Goal: Information Seeking & Learning: Learn about a topic

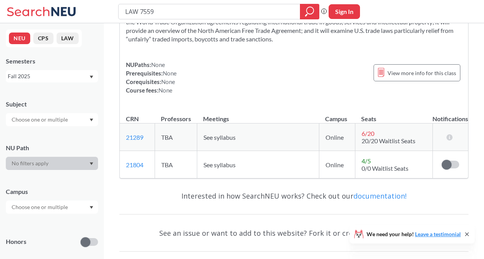
scroll to position [63, 0]
click at [140, 136] on link "21289" at bounding box center [134, 136] width 17 height 7
click at [144, 13] on input "LAW 7559" at bounding box center [209, 11] width 170 height 13
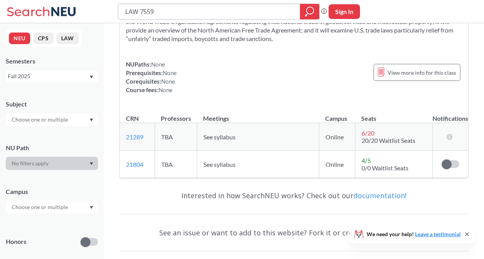
drag, startPoint x: 164, startPoint y: 9, endPoint x: 135, endPoint y: 9, distance: 29.0
click at [135, 9] on input "LAW 7559" at bounding box center [209, 11] width 170 height 13
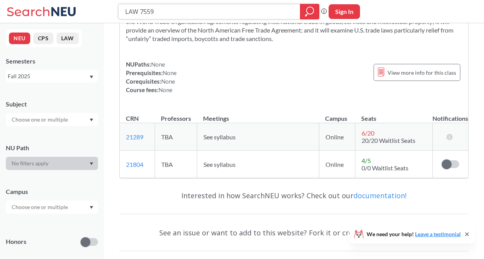
paste input "603"
type input "LAW 7603"
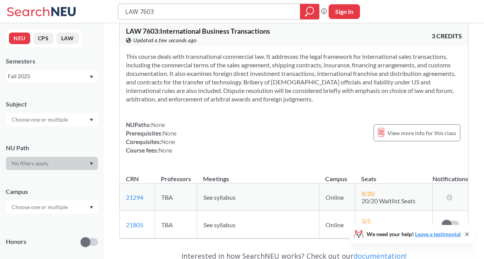
scroll to position [8, 0]
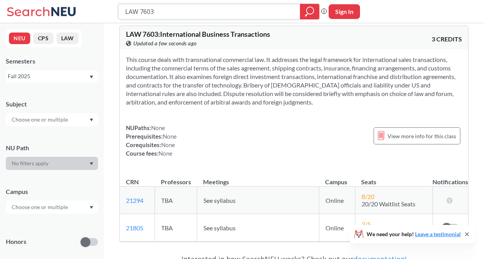
click at [233, 18] on input "LAW 7603" at bounding box center [209, 11] width 170 height 13
paste input "7338"
type input "LAW7338"
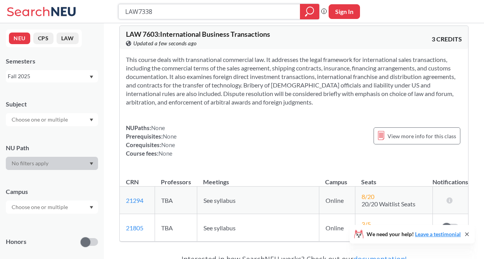
click at [313, 17] on div at bounding box center [309, 11] width 19 height 15
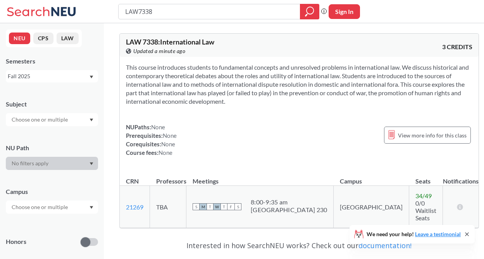
click at [320, 77] on section "This course introduces students to fundamental concepts and unresolved problems…" at bounding box center [299, 84] width 346 height 43
click at [67, 41] on button "LAW" at bounding box center [68, 39] width 22 height 12
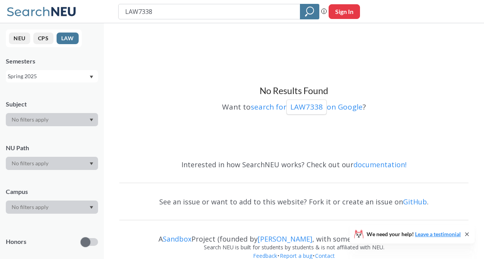
click at [266, 15] on input "LAW7338" at bounding box center [209, 11] width 170 height 13
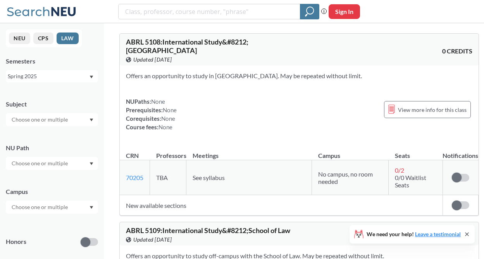
click at [53, 203] on input "text" at bounding box center [40, 207] width 65 height 9
click at [42, 235] on div "Online ( 28 )" at bounding box center [52, 245] width 92 height 21
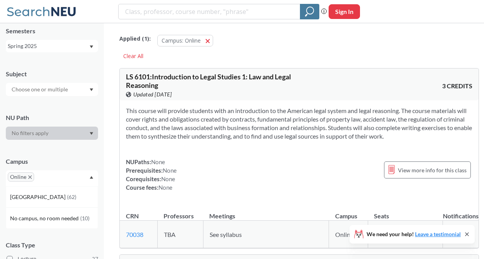
scroll to position [36, 0]
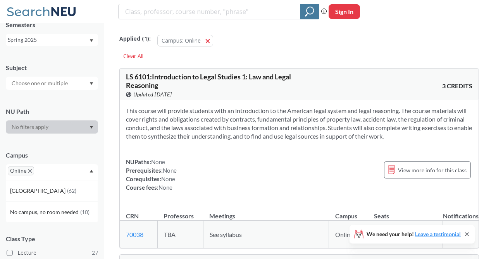
click at [28, 171] on icon "X to remove pill" at bounding box center [29, 170] width 3 height 3
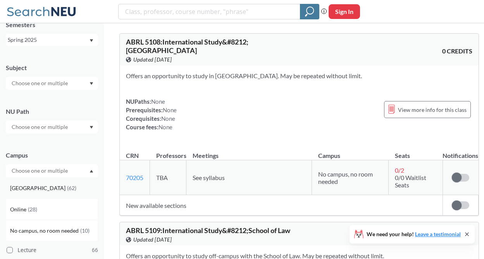
click at [67, 190] on span "( 62 )" at bounding box center [71, 188] width 9 height 7
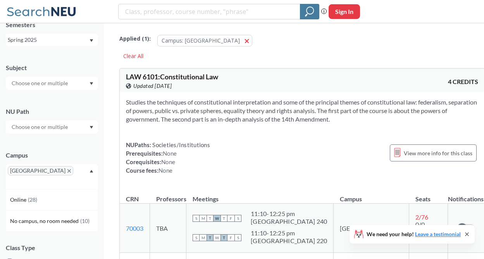
click at [57, 85] on input "text" at bounding box center [40, 83] width 65 height 9
click at [79, 118] on div "NU Path" at bounding box center [52, 117] width 92 height 34
click at [77, 127] on div at bounding box center [52, 126] width 92 height 13
click at [82, 110] on div "NU Path" at bounding box center [52, 111] width 92 height 9
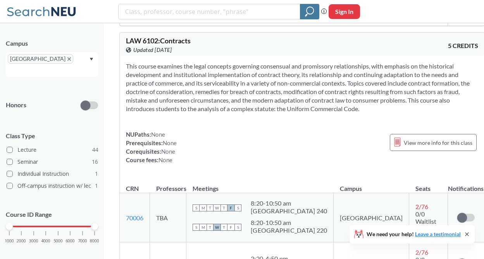
scroll to position [347, 0]
click at [172, 40] on span "LAW 6102 : Contracts" at bounding box center [158, 40] width 65 height 9
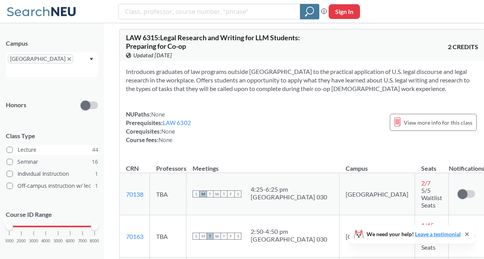
scroll to position [0, 0]
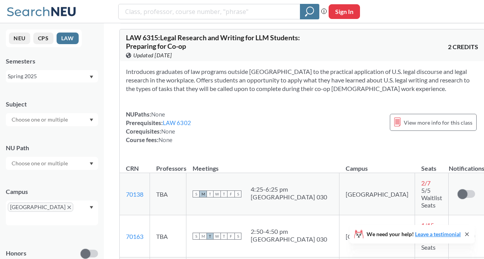
click at [67, 75] on div "Spring 2025" at bounding box center [48, 76] width 81 height 9
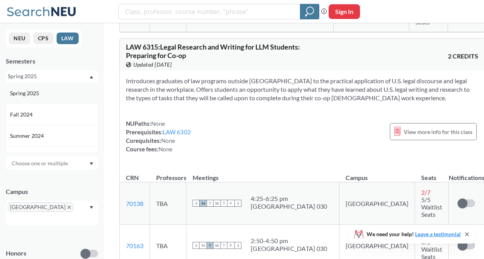
scroll to position [1822, 0]
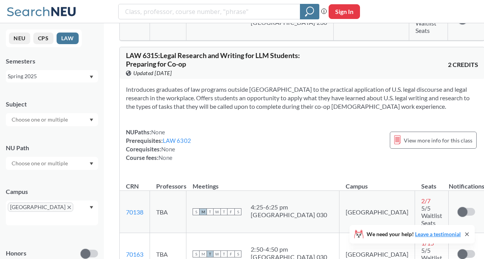
click at [81, 52] on div "NEU CPS LAW Semesters Spring 2025 Subject NU Path Campus [GEOGRAPHIC_DATA] Hono…" at bounding box center [52, 141] width 104 height 236
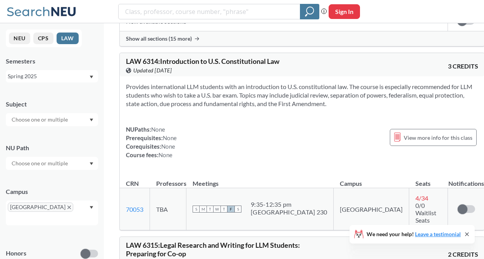
scroll to position [1552, 0]
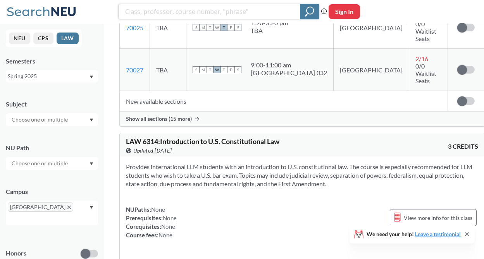
click at [204, 12] on input "search" at bounding box center [209, 11] width 170 height 13
type input "legal clinic"
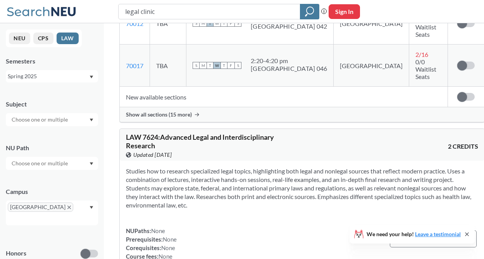
scroll to position [2034, 0]
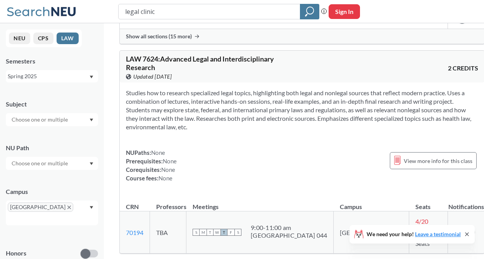
click at [180, 12] on input "legal clinic" at bounding box center [209, 11] width 170 height 13
type input ""legal clinic""
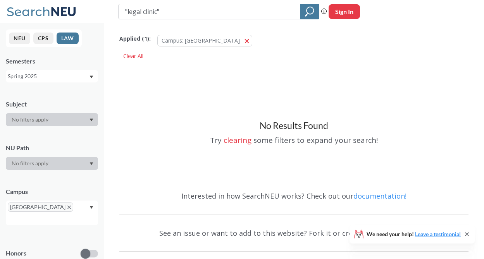
click at [176, 15] on input ""legal clinic"" at bounding box center [209, 11] width 170 height 13
type input "clinic"
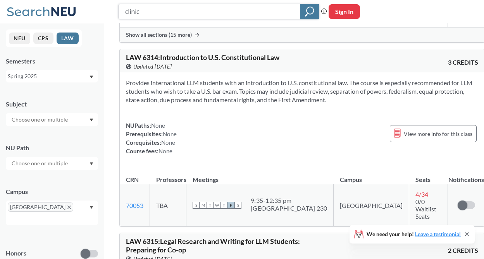
scroll to position [2727, 0]
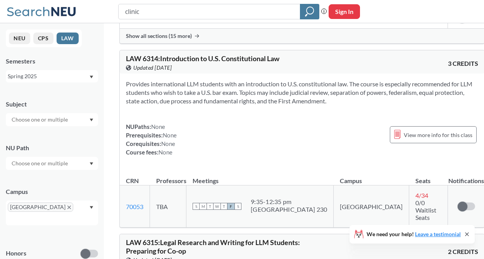
click at [79, 79] on div "Spring 2025" at bounding box center [48, 76] width 81 height 9
click at [91, 49] on div "NEU CPS LAW Semesters Spring 2025 Subject NU Path Campus [GEOGRAPHIC_DATA] Hono…" at bounding box center [52, 141] width 104 height 236
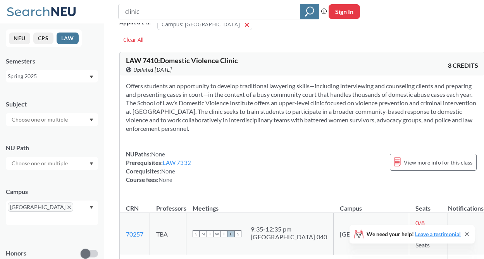
scroll to position [17, 0]
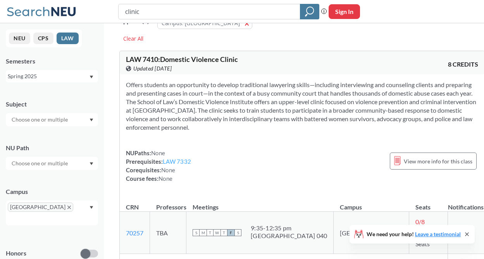
click at [178, 160] on link "LAW 7332" at bounding box center [177, 161] width 28 height 7
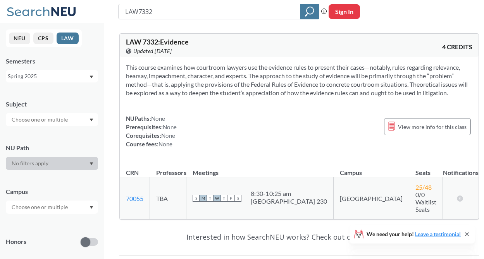
type input "clinic"
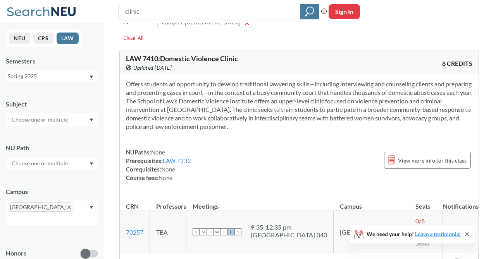
scroll to position [14, 0]
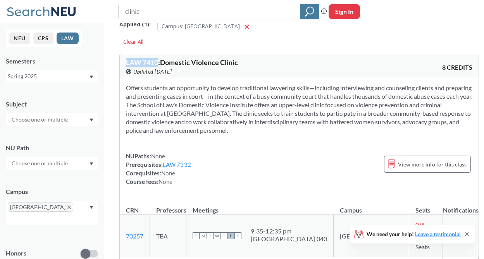
drag, startPoint x: 157, startPoint y: 62, endPoint x: 127, endPoint y: 62, distance: 30.6
click at [127, 62] on span "LAW 7410 : Domestic Violence Clinic" at bounding box center [182, 62] width 112 height 9
copy span "LAW 7410"
click at [303, 41] on div "Applied ( 1 ): Campus: [GEOGRAPHIC_DATA] [GEOGRAPHIC_DATA] Clear All" at bounding box center [298, 30] width 359 height 35
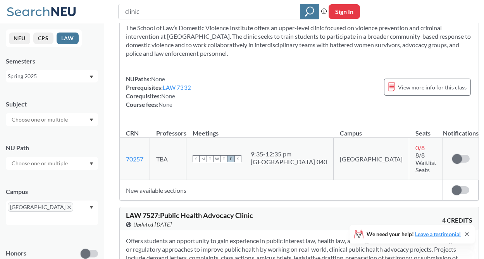
scroll to position [93, 0]
